Goal: Task Accomplishment & Management: Manage account settings

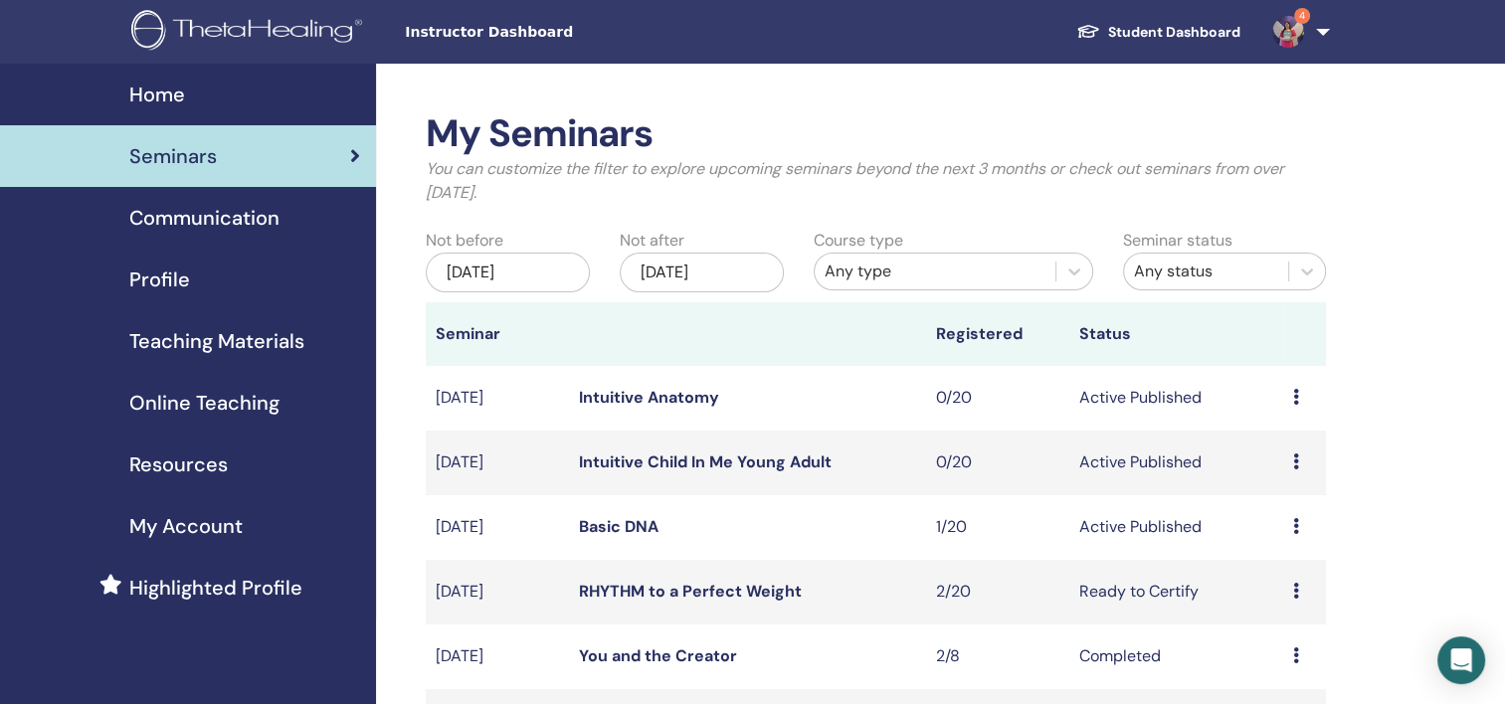
click at [1301, 525] on div "Preview Edit Attendees Cancel" at bounding box center [1304, 527] width 23 height 24
click at [1274, 602] on link "Attendees" at bounding box center [1287, 601] width 76 height 21
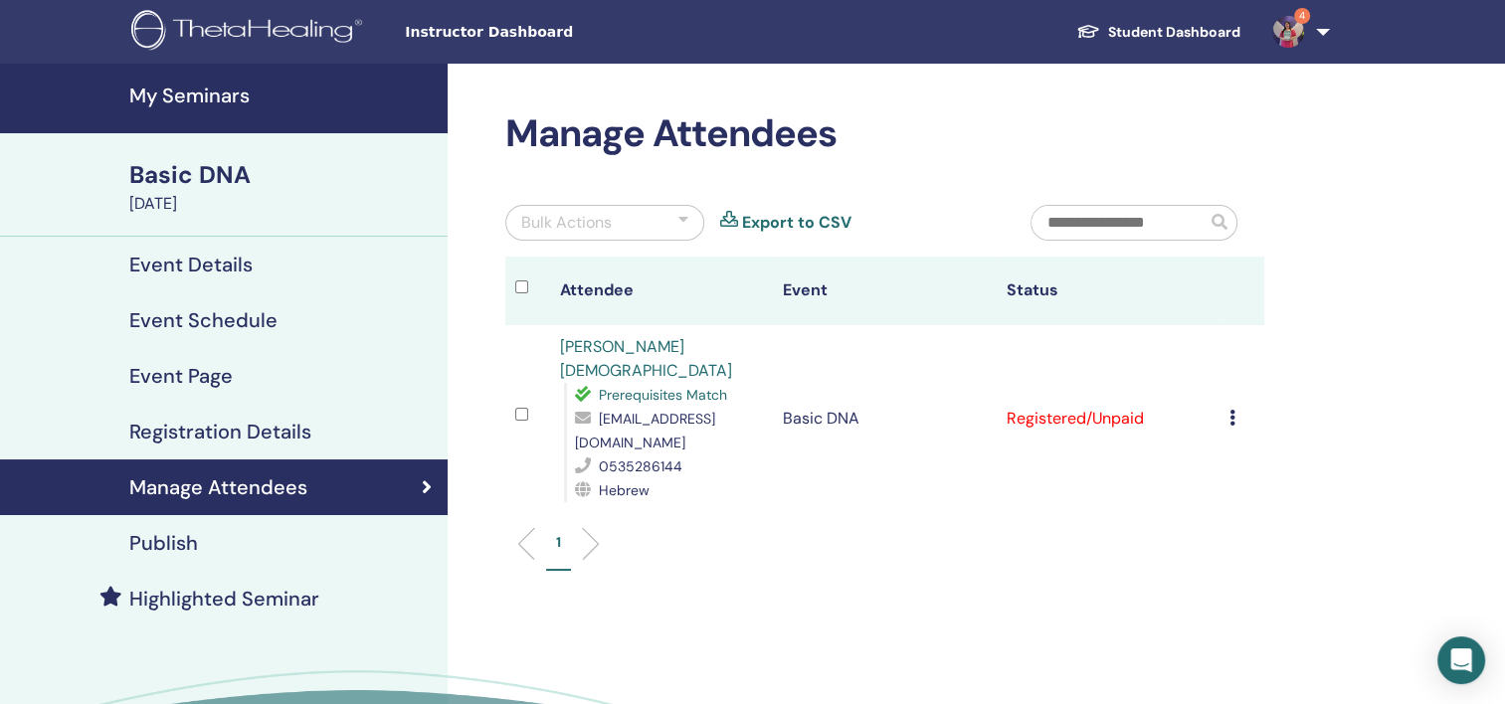
click at [1235, 410] on icon at bounding box center [1233, 418] width 6 height 16
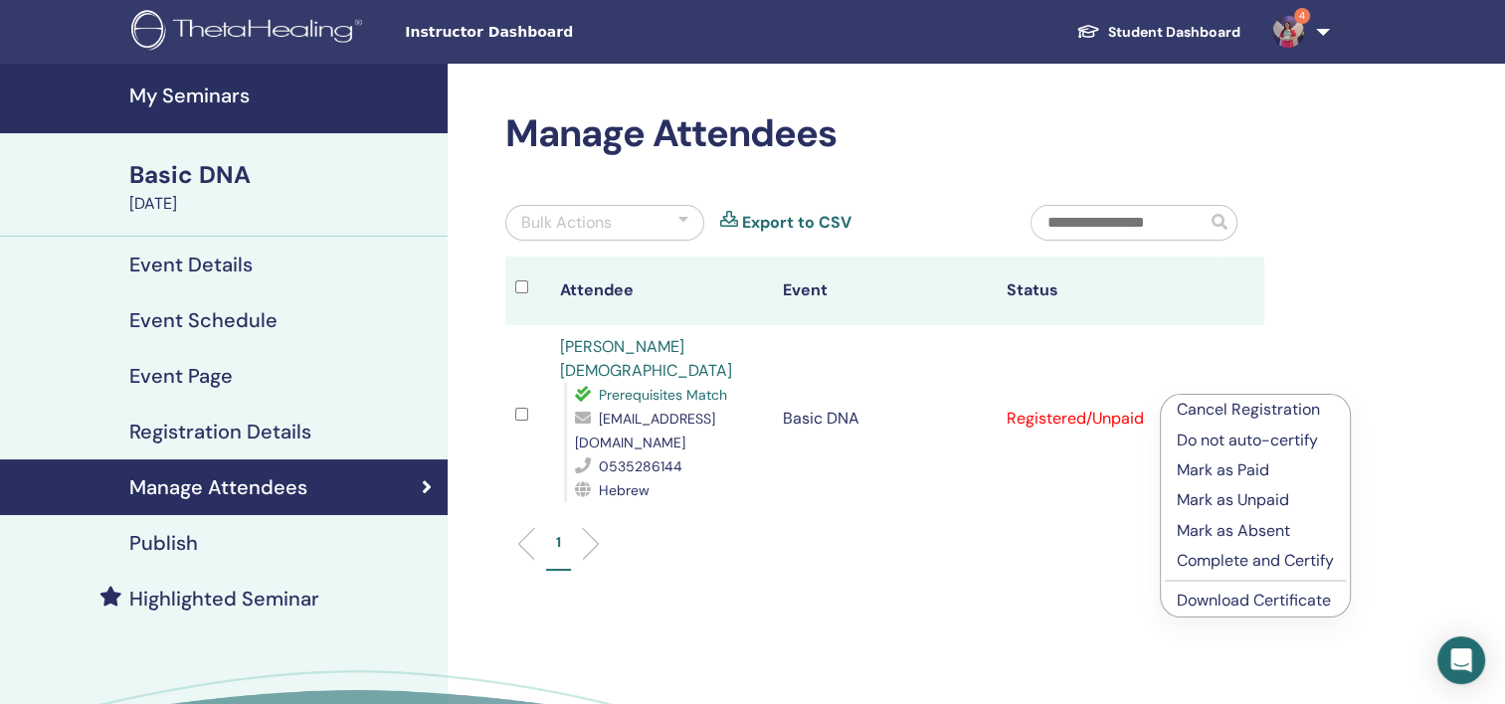
click at [1253, 473] on p "Mark as Paid" at bounding box center [1255, 471] width 157 height 24
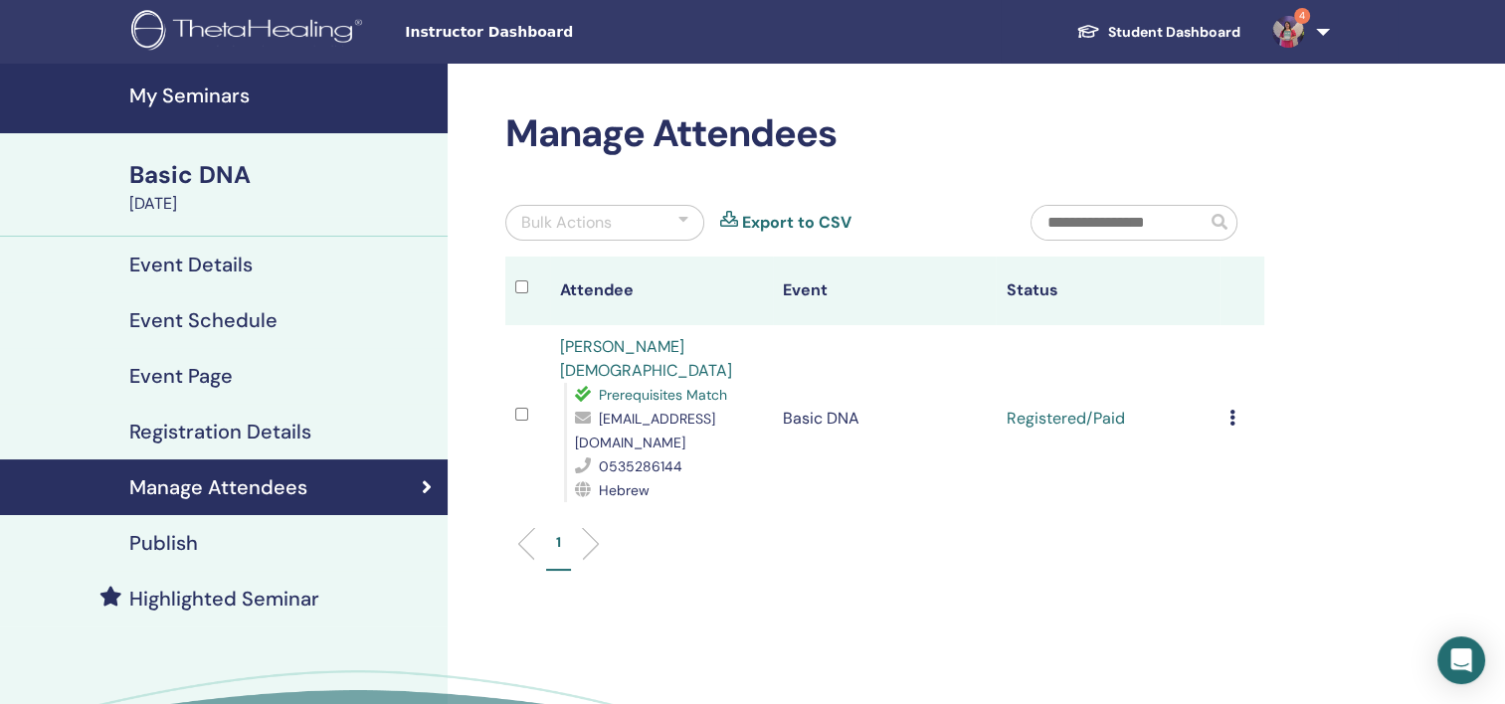
click at [1233, 410] on icon at bounding box center [1233, 418] width 6 height 16
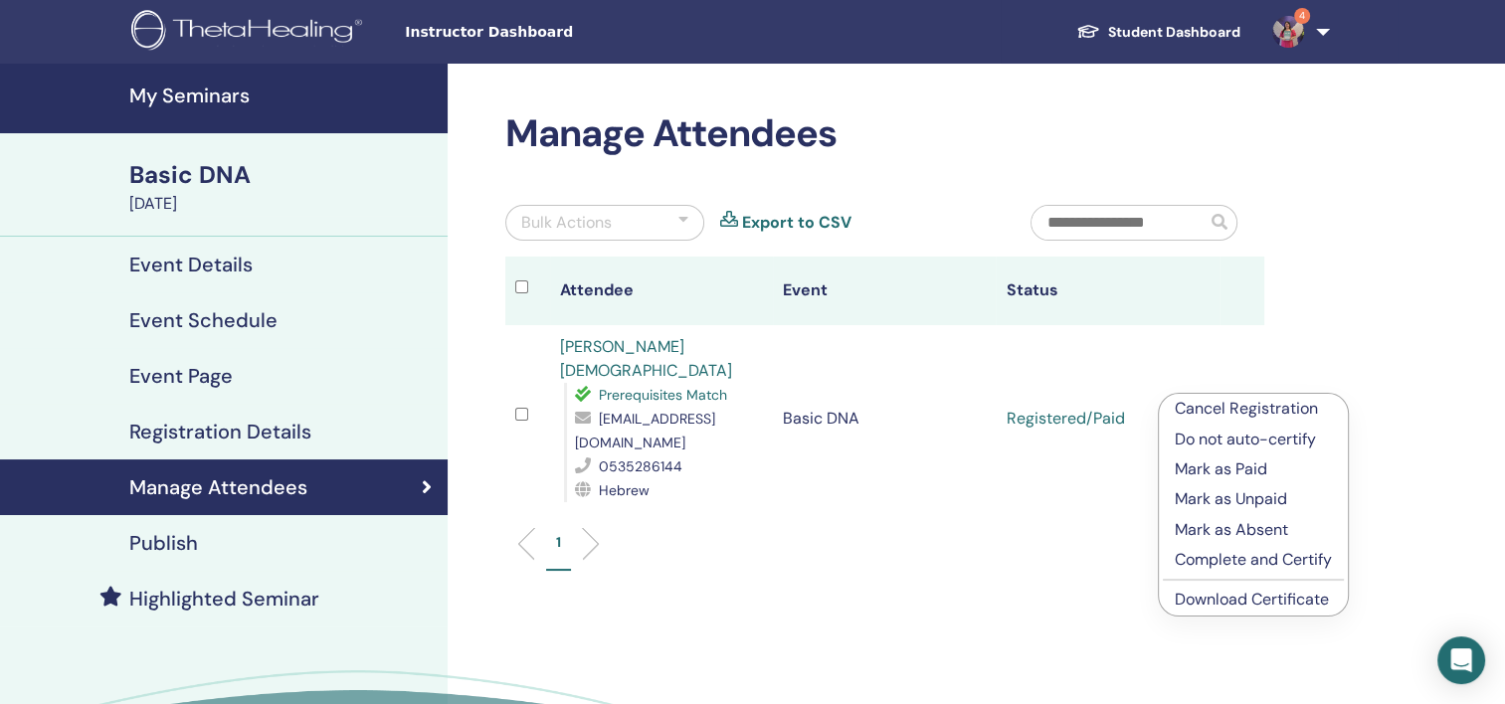
click at [1246, 604] on link "Download Certificate" at bounding box center [1252, 599] width 154 height 21
